Goal: Information Seeking & Learning: Learn about a topic

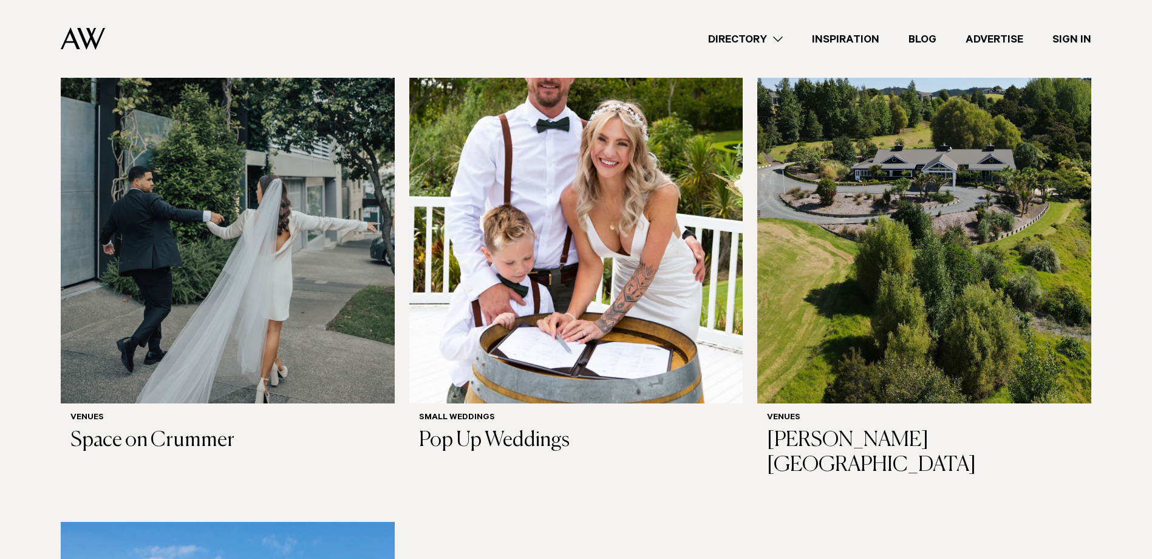
scroll to position [425, 0]
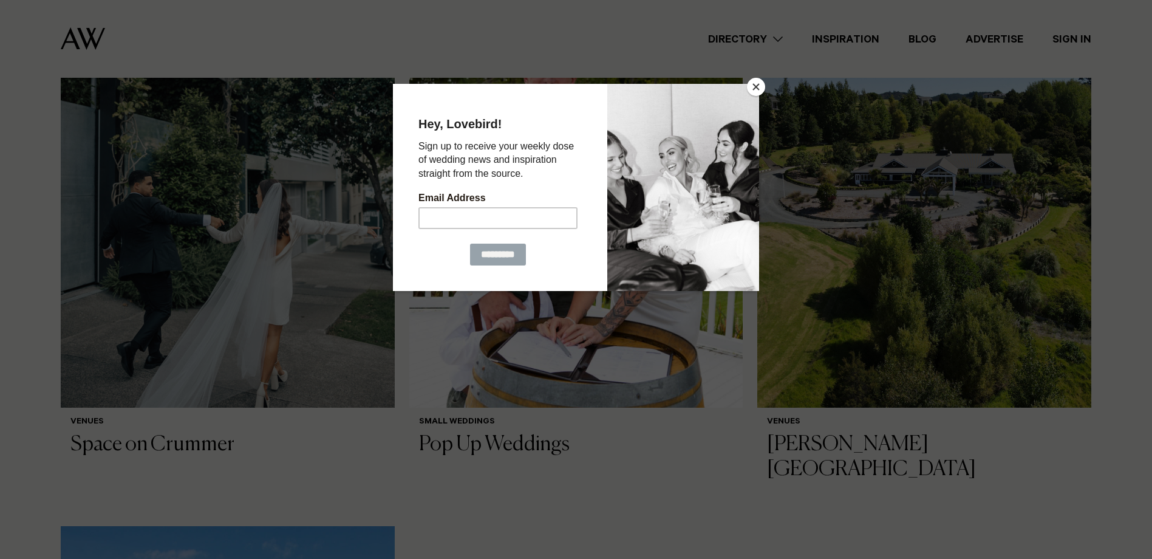
click at [754, 89] on button "Close" at bounding box center [756, 87] width 18 height 18
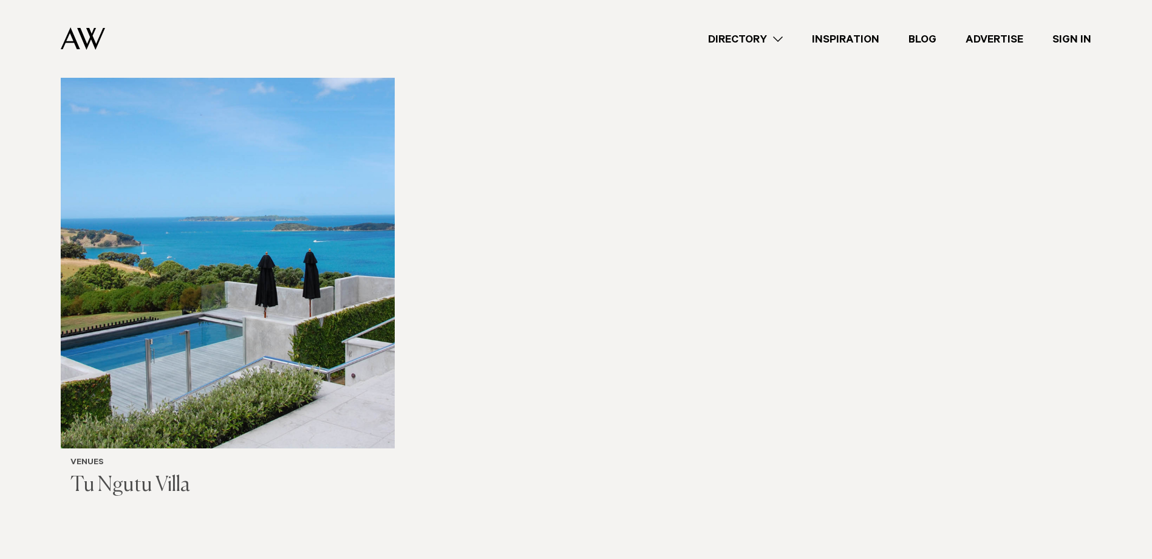
scroll to position [972, 0]
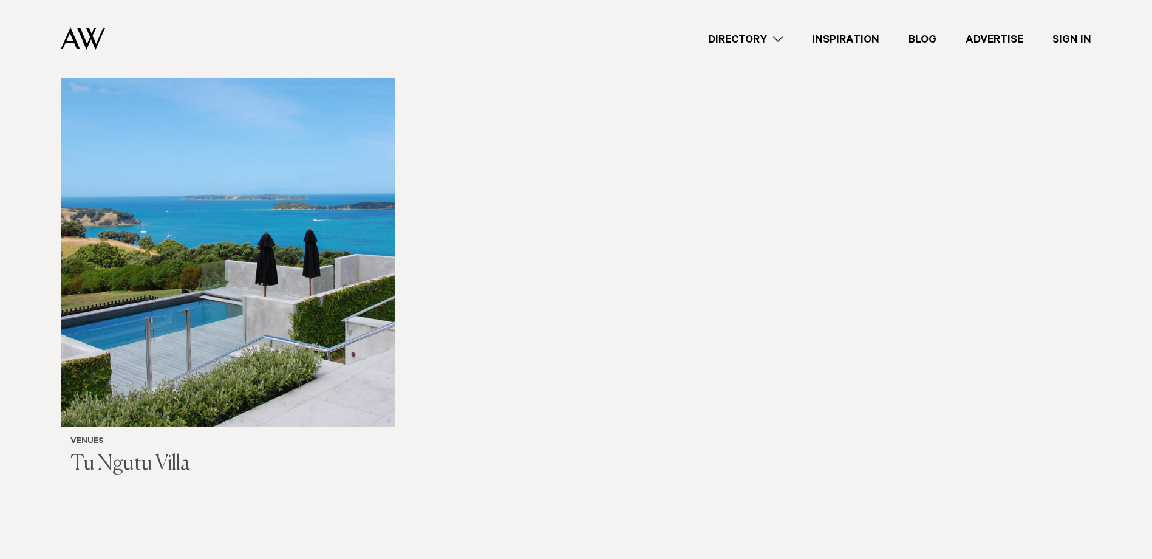
click at [282, 310] on img at bounding box center [228, 203] width 334 height 448
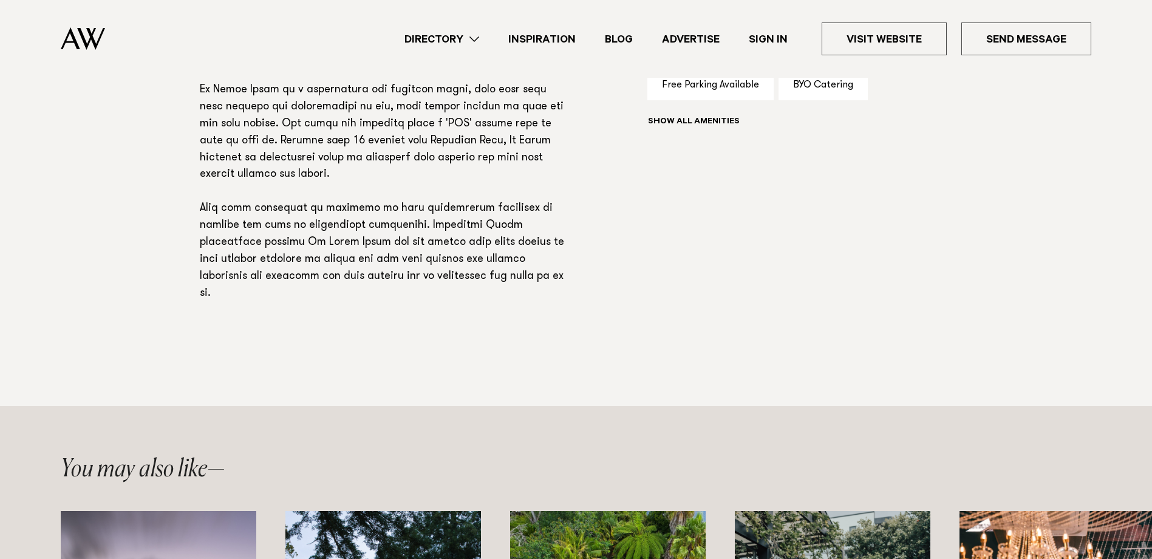
scroll to position [729, 0]
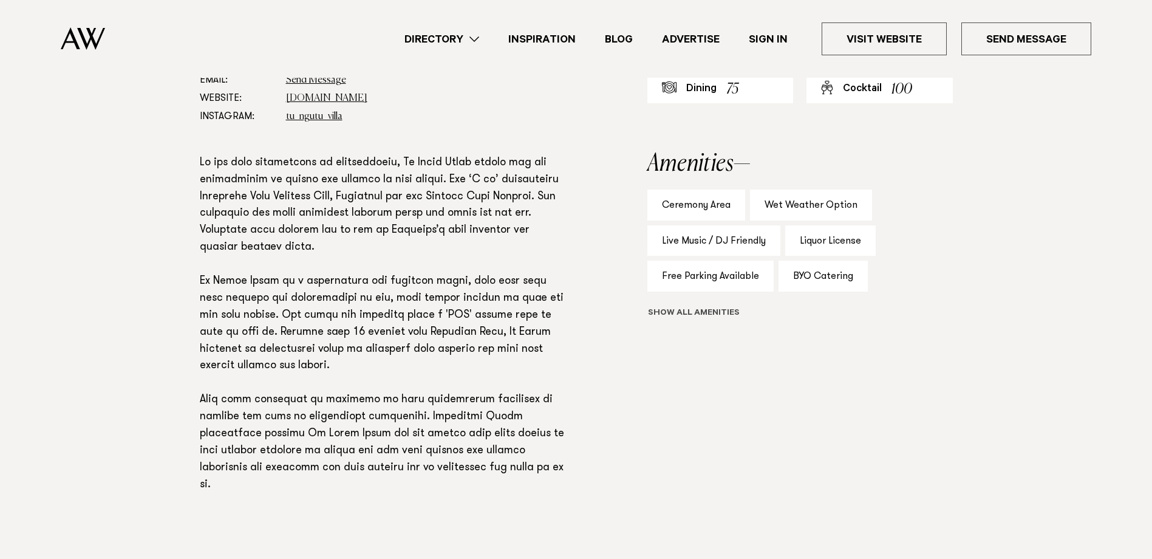
click at [697, 315] on button "Show all" at bounding box center [716, 313] width 137 height 13
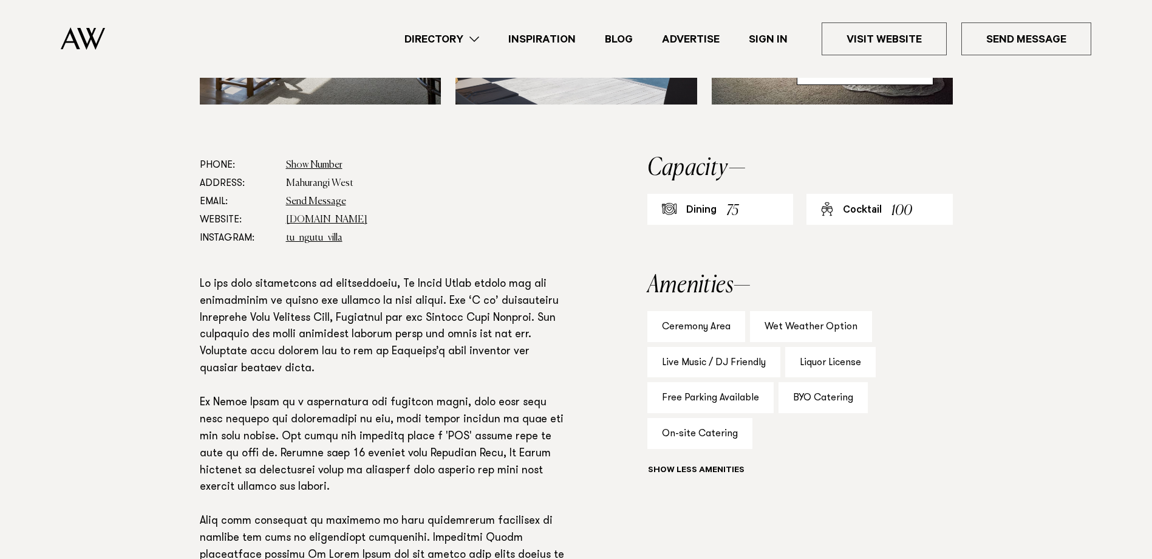
click at [709, 323] on div "Ceremony Area" at bounding box center [697, 326] width 98 height 31
click at [767, 321] on div "Wet Weather Option" at bounding box center [811, 326] width 122 height 31
click at [747, 366] on div "Live Music / DJ Friendly" at bounding box center [714, 362] width 133 height 31
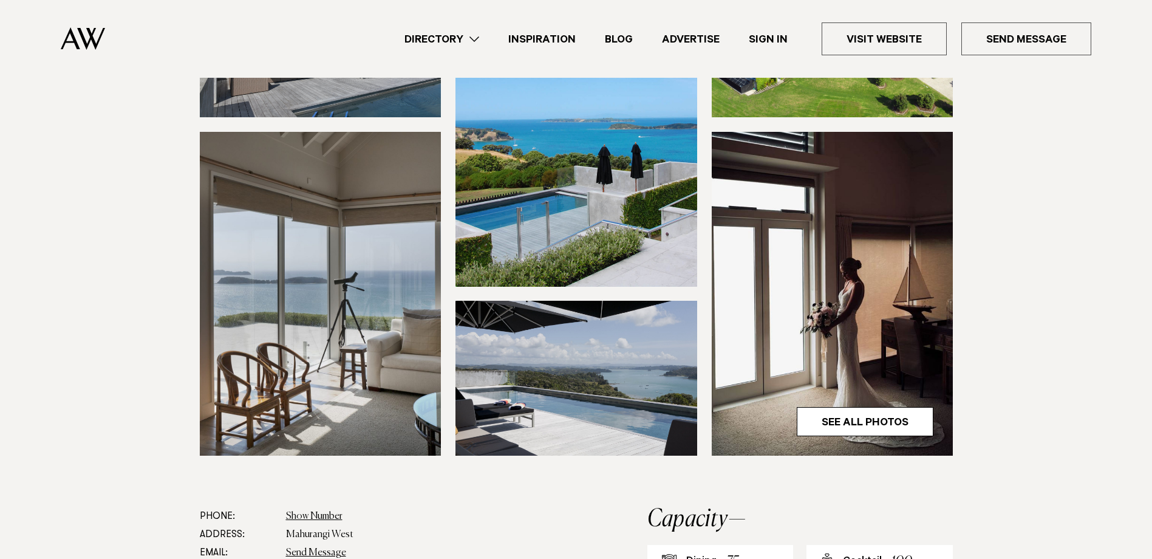
scroll to position [243, 0]
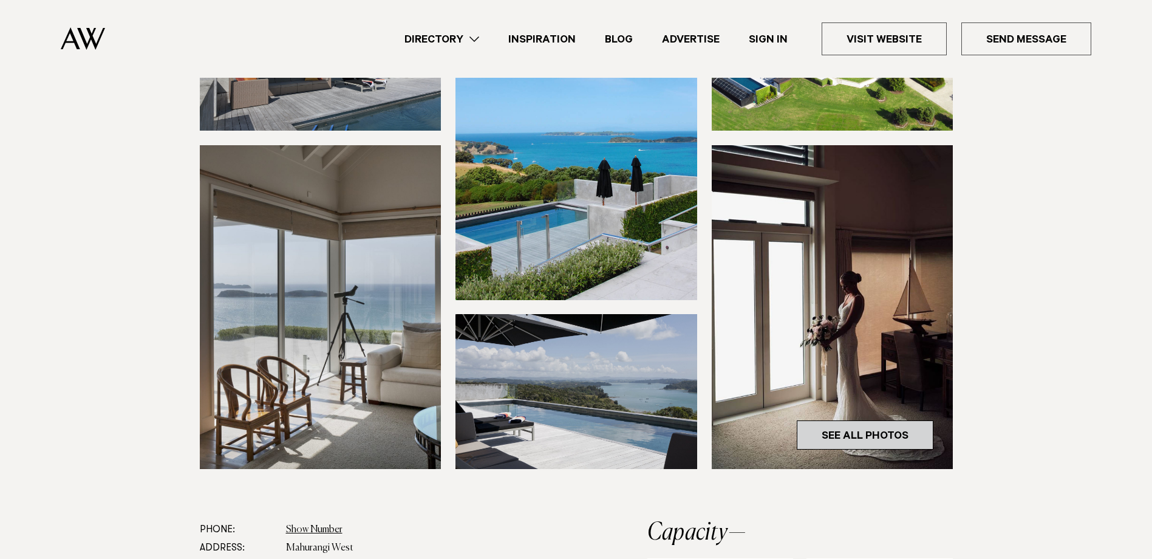
click at [851, 421] on link "See All Photos" at bounding box center [865, 434] width 137 height 29
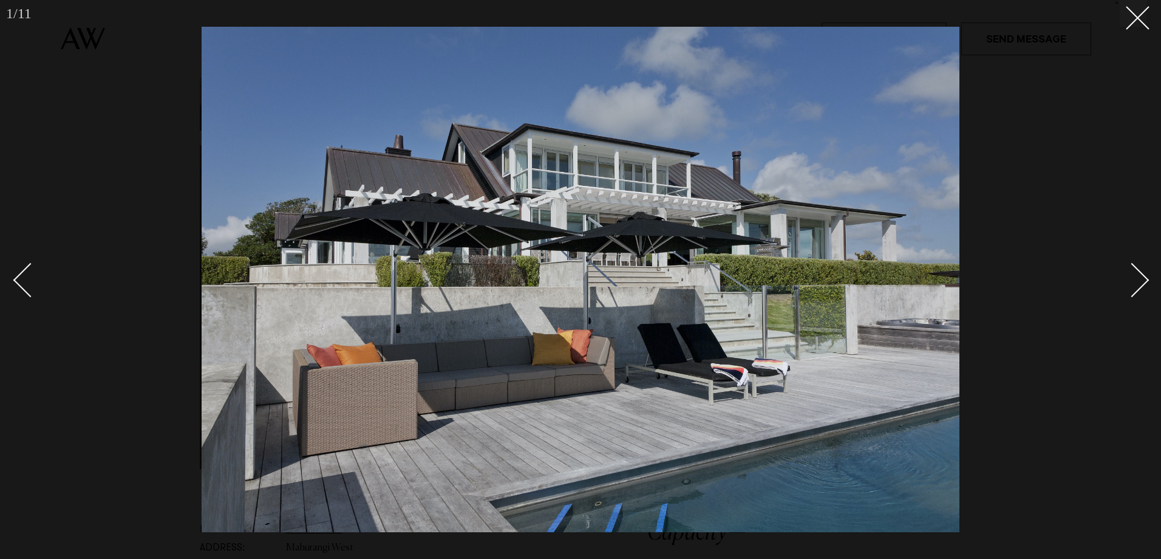
click at [1130, 285] on div "Next slide" at bounding box center [1132, 280] width 35 height 35
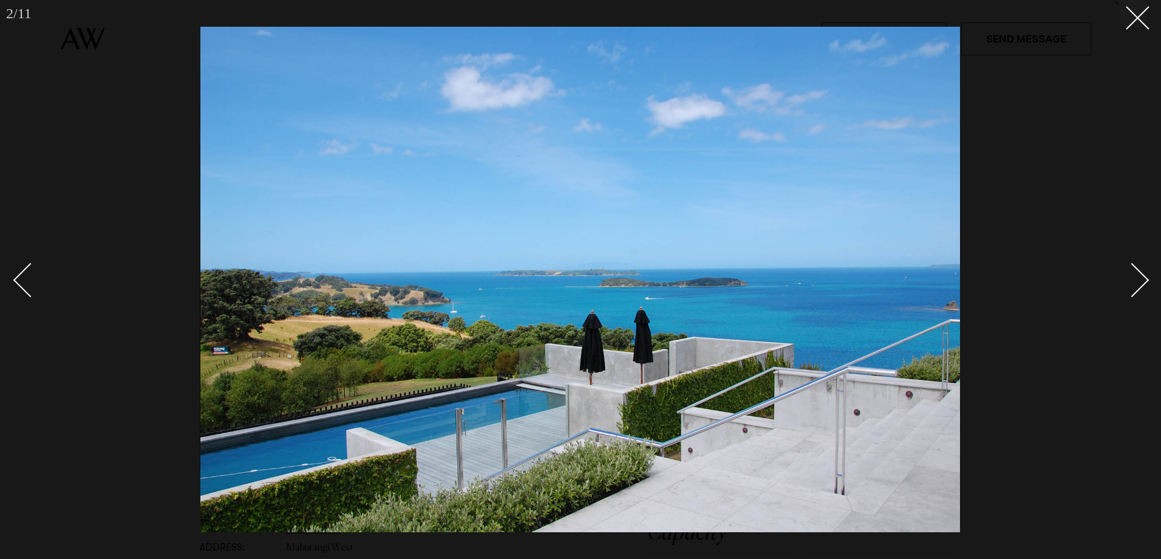
click at [1130, 285] on div "Next slide" at bounding box center [1132, 280] width 35 height 35
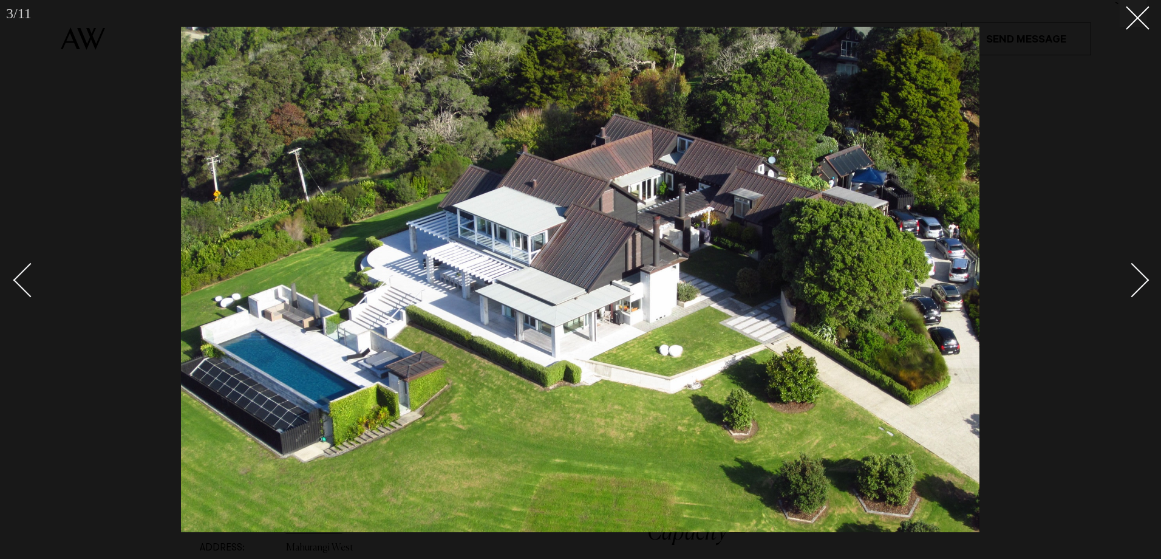
click at [1137, 284] on div "Next slide" at bounding box center [1132, 280] width 35 height 35
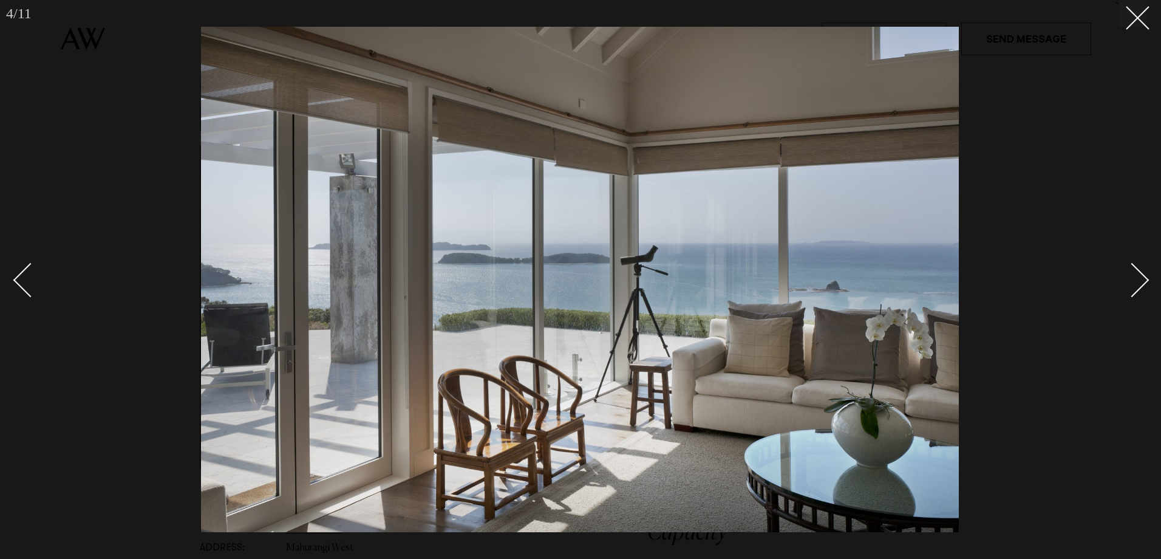
click at [1137, 284] on div "Next slide" at bounding box center [1132, 280] width 35 height 35
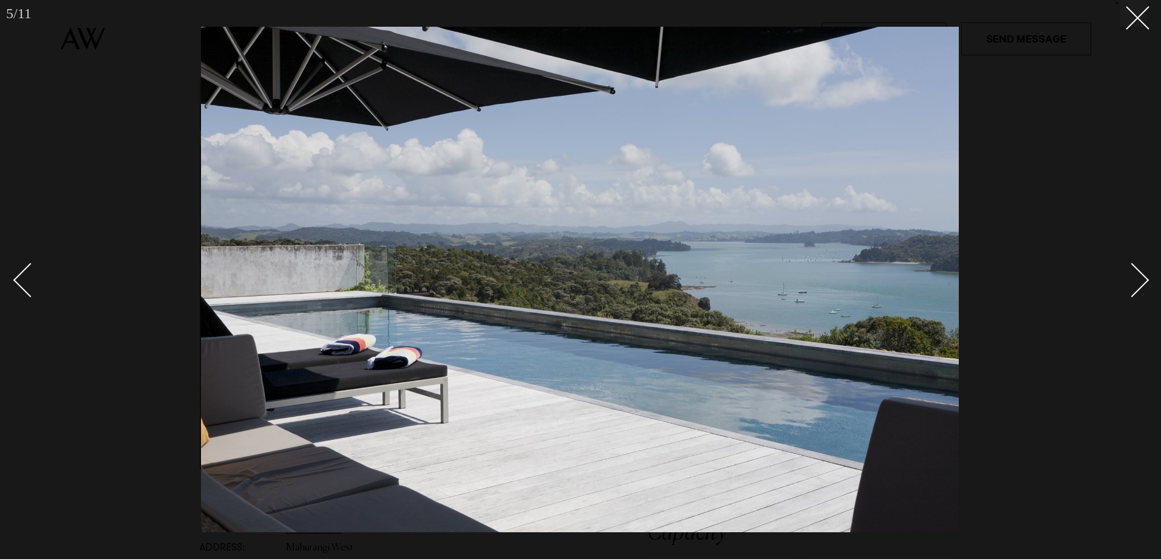
click at [1137, 284] on div "Next slide" at bounding box center [1132, 280] width 35 height 35
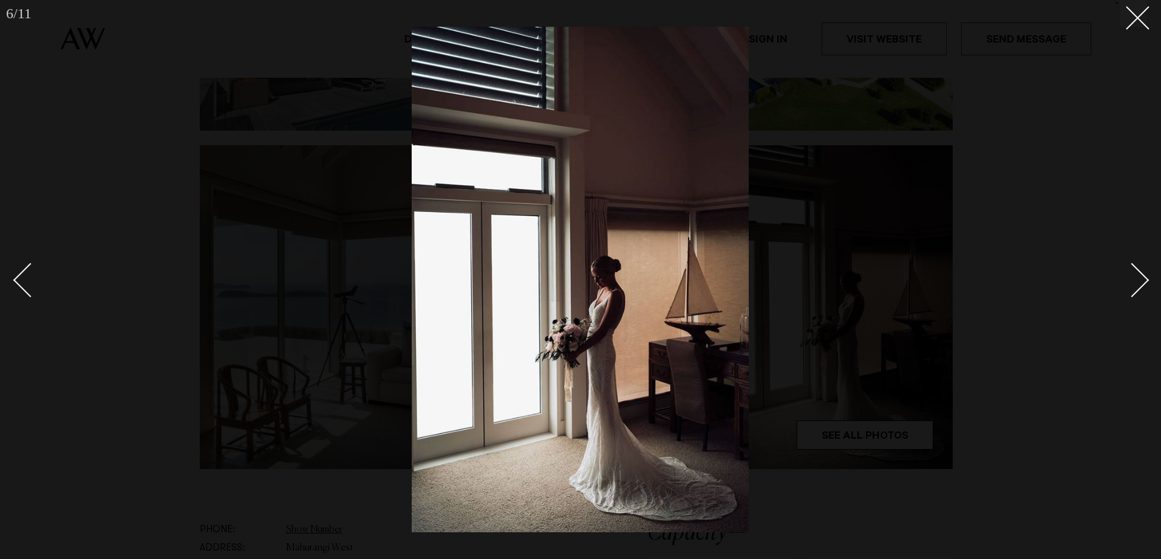
click at [1137, 284] on div "Next slide" at bounding box center [1132, 280] width 35 height 35
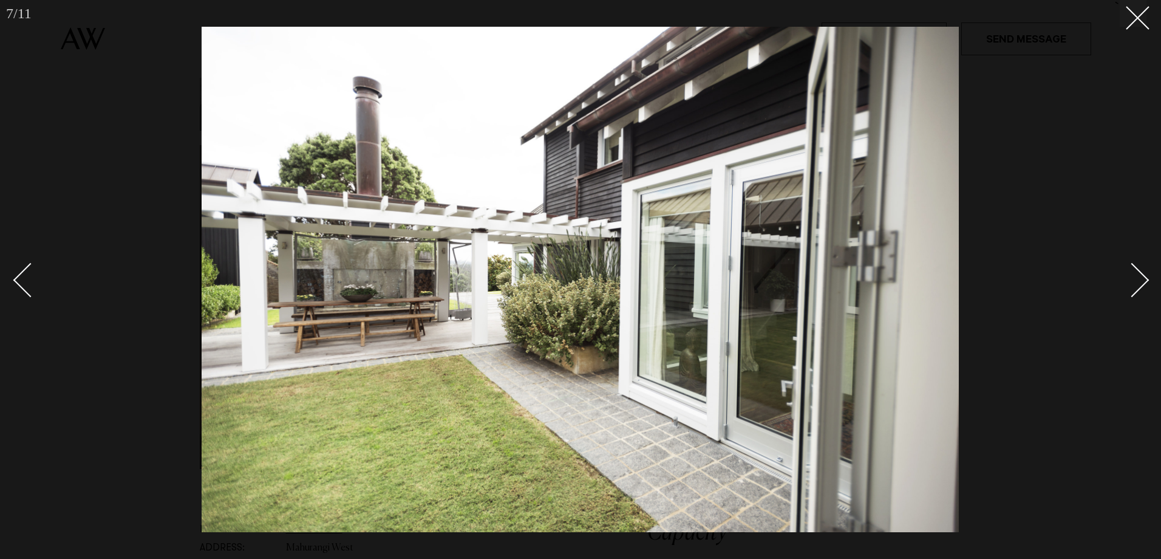
click at [1143, 281] on div "Next slide" at bounding box center [1132, 280] width 35 height 35
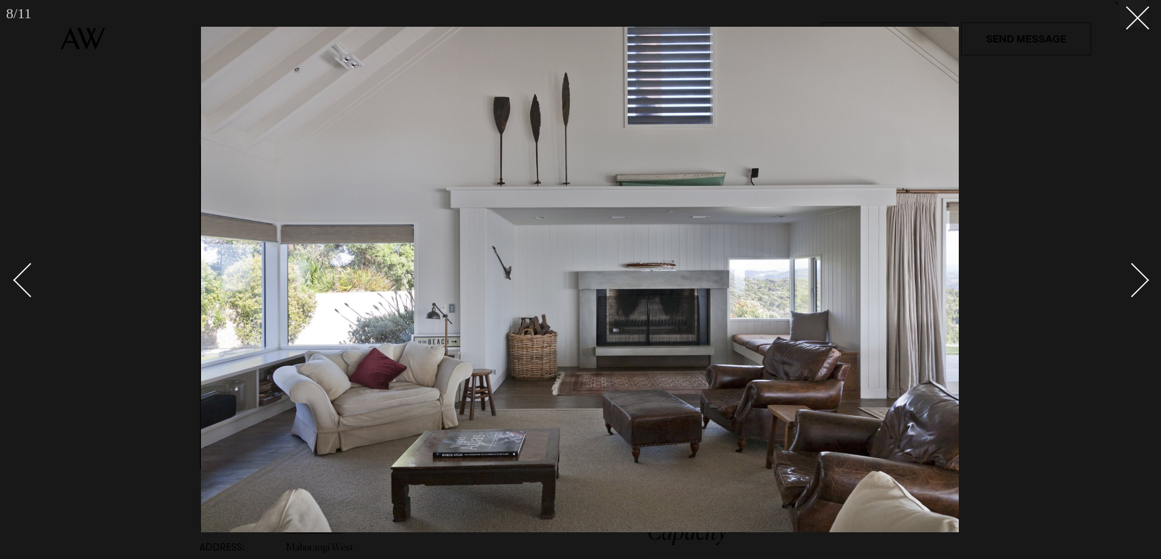
click at [1143, 281] on div "Next slide" at bounding box center [1132, 280] width 35 height 35
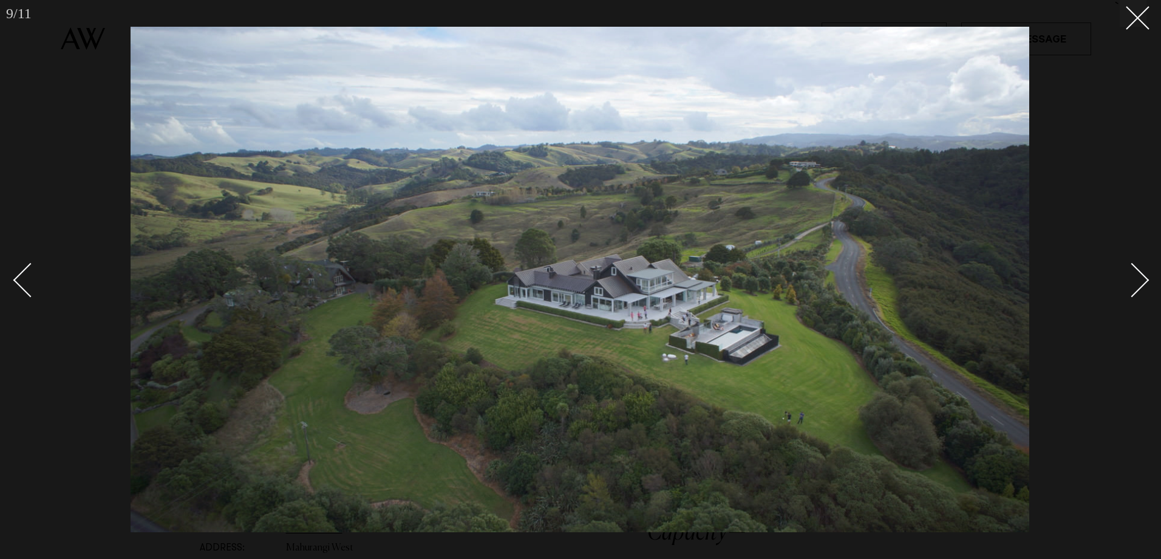
click at [1143, 281] on div "Next slide" at bounding box center [1132, 280] width 35 height 35
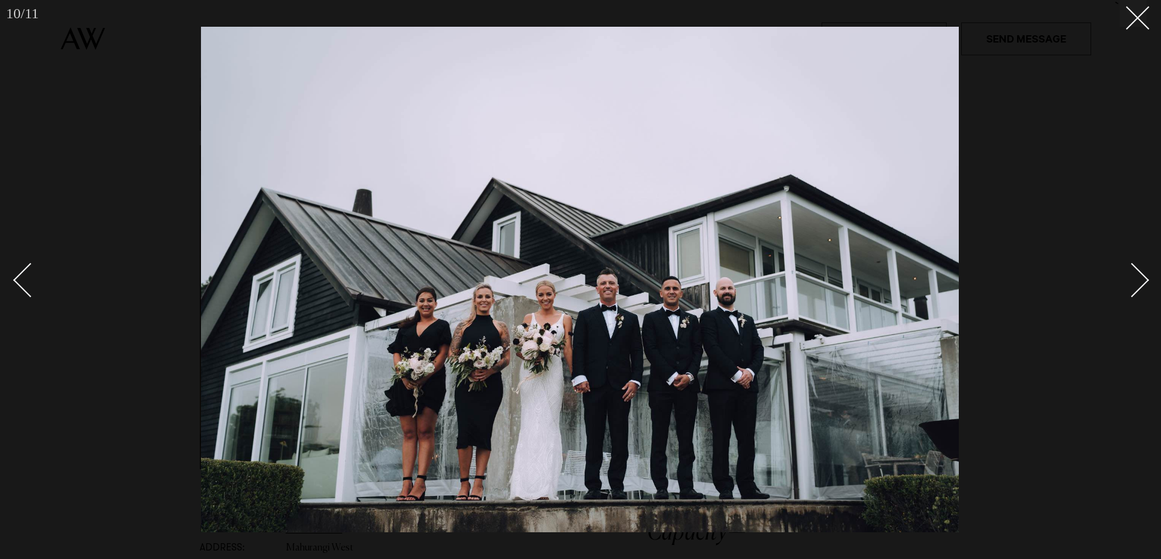
click at [1143, 281] on div "Next slide" at bounding box center [1132, 280] width 35 height 35
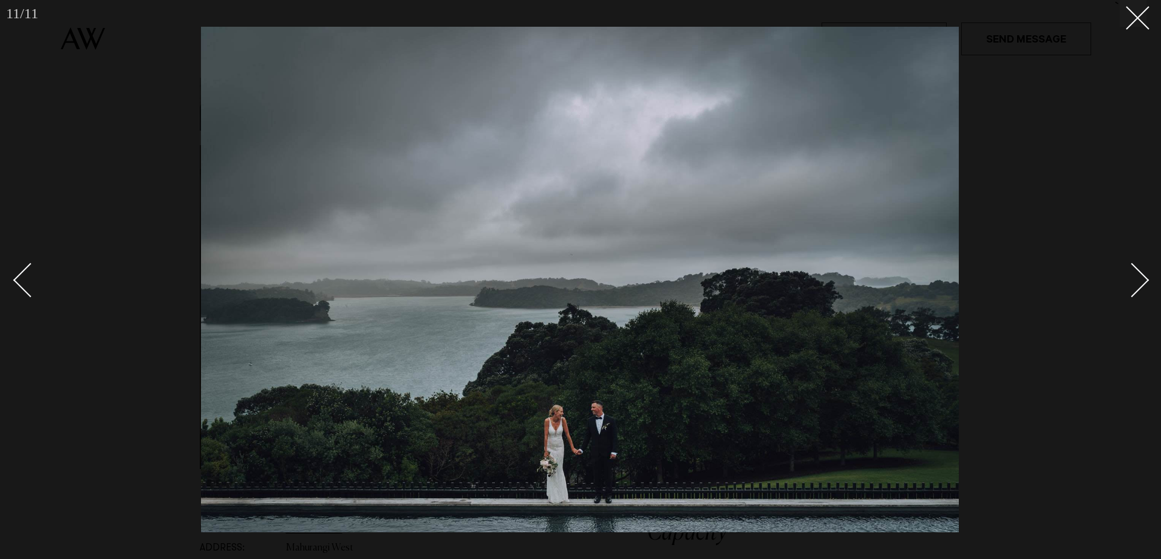
click at [1143, 281] on div "Next slide" at bounding box center [1132, 280] width 35 height 35
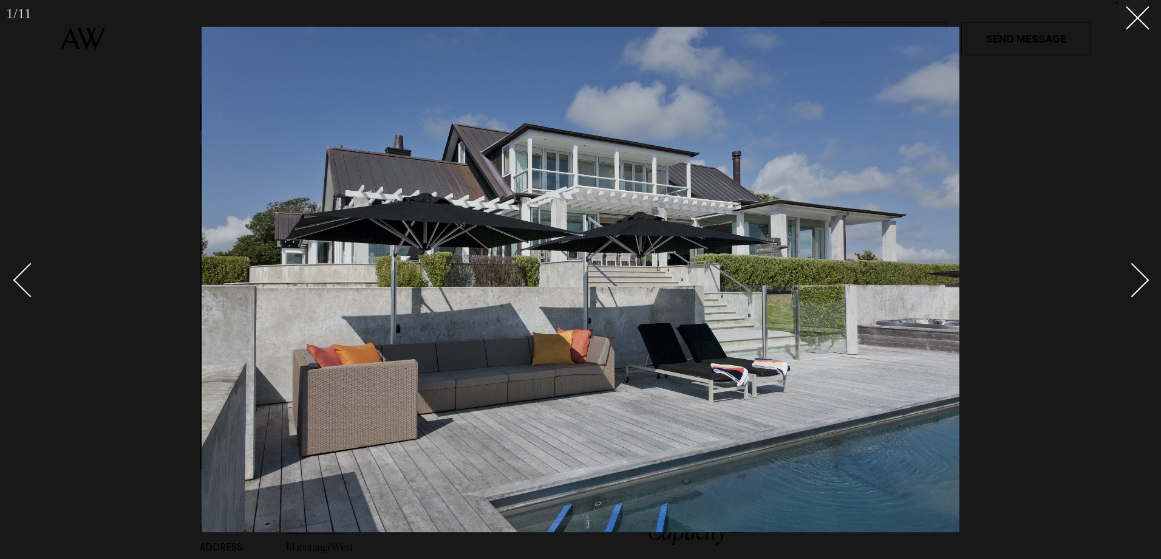
click at [1143, 281] on div "Next slide" at bounding box center [1132, 280] width 35 height 35
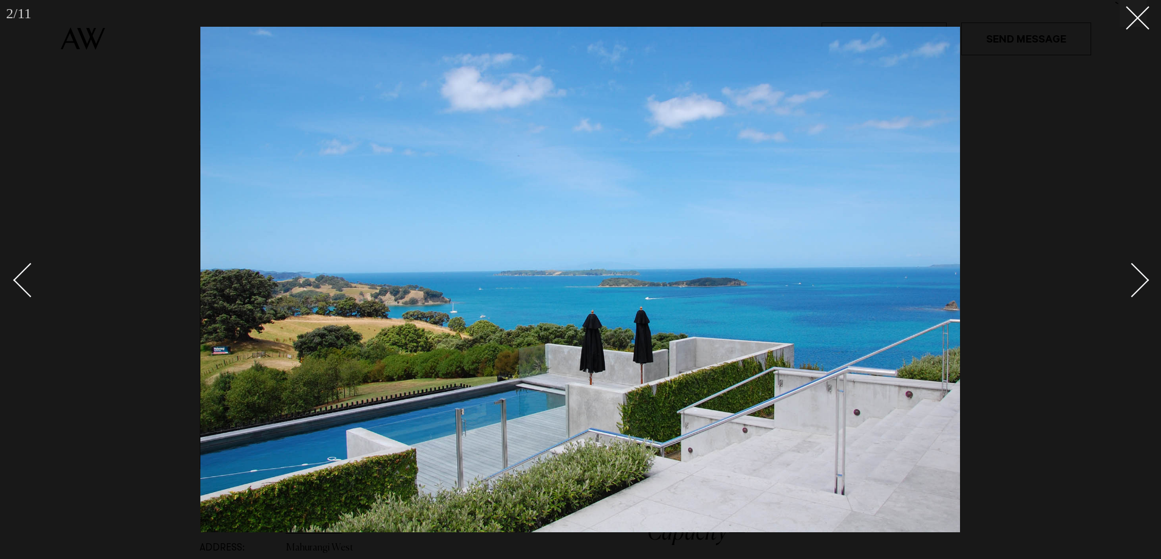
click at [1143, 281] on div "Next slide" at bounding box center [1132, 280] width 35 height 35
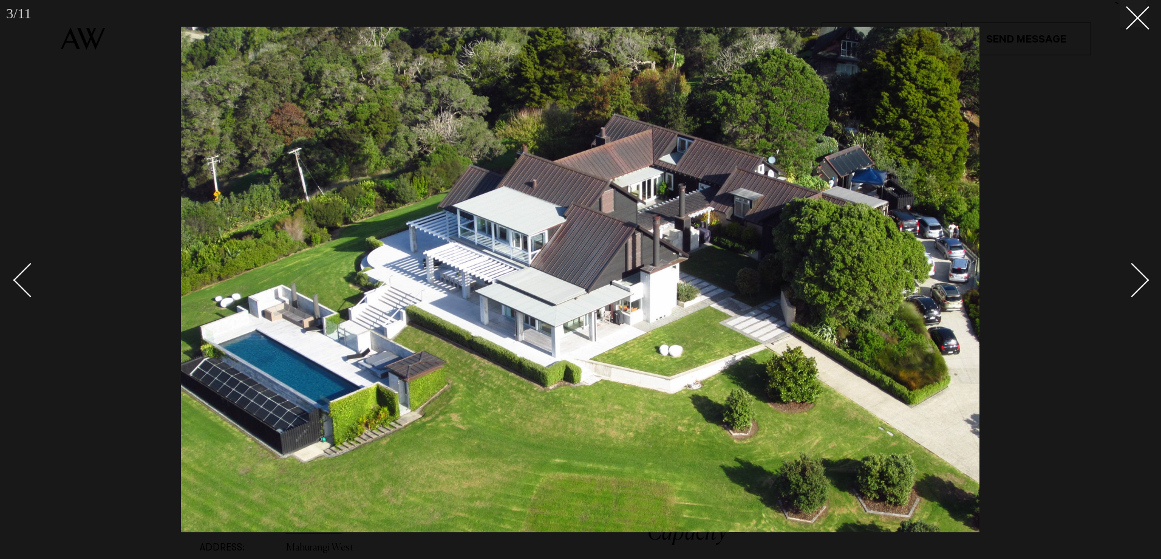
click at [1143, 281] on div "Next slide" at bounding box center [1132, 280] width 35 height 35
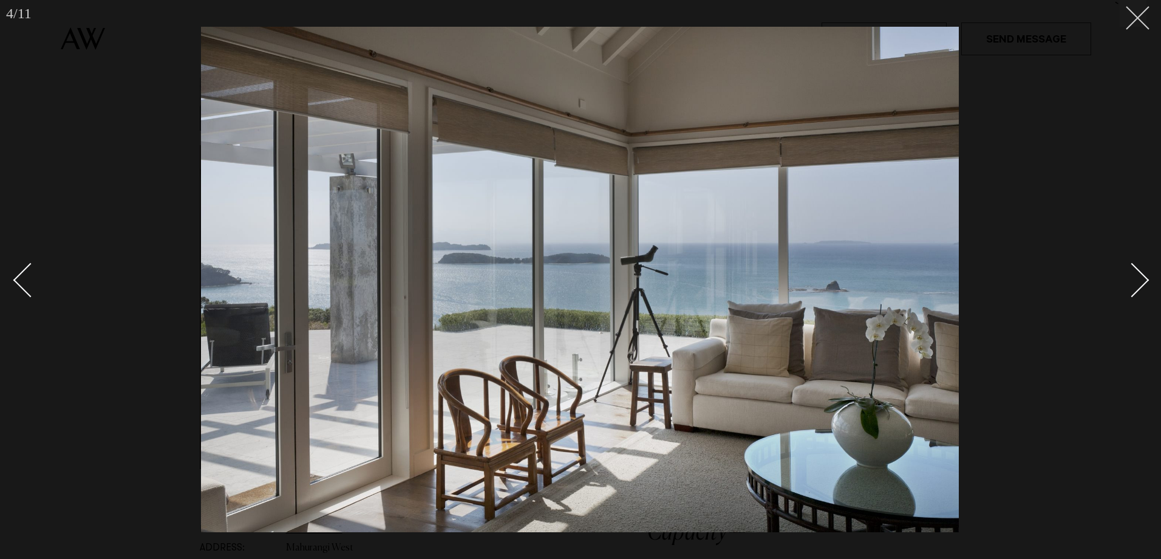
click at [1136, 19] on line at bounding box center [1138, 18] width 22 height 22
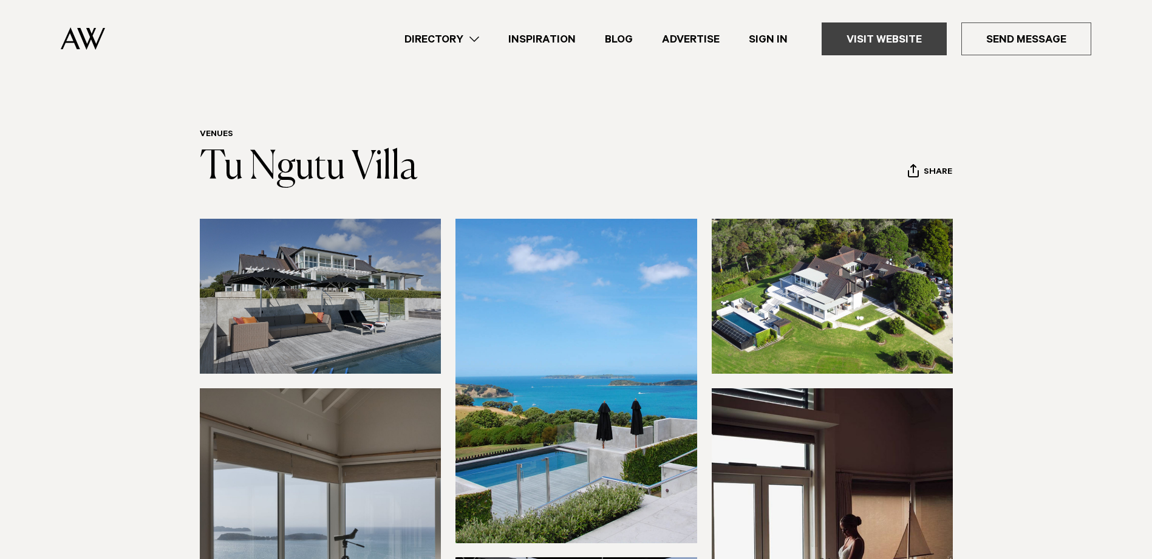
click at [877, 48] on link "Visit Website" at bounding box center [884, 38] width 125 height 33
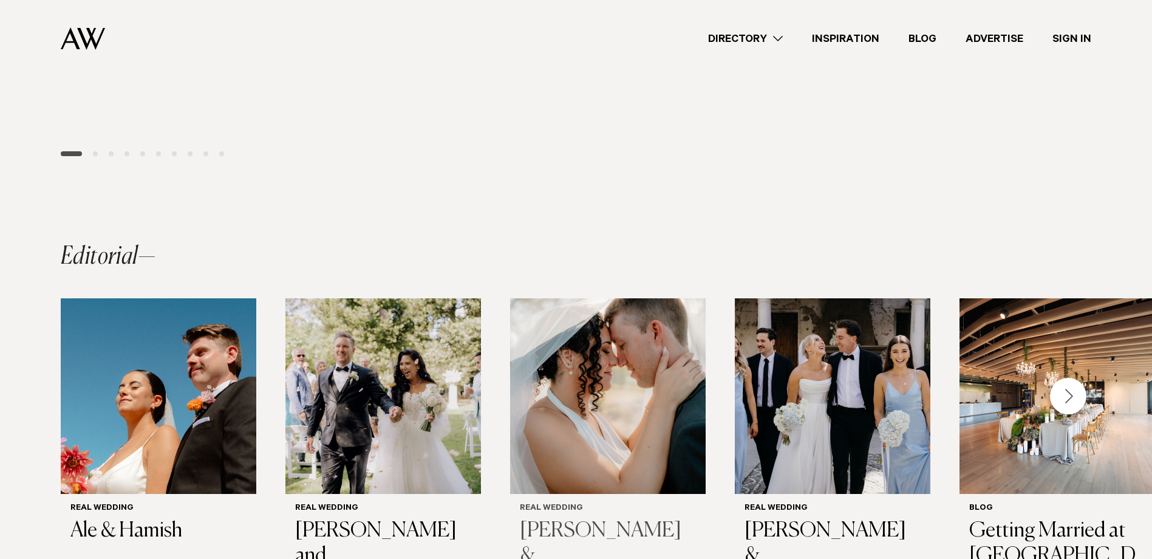
scroll to position [825, 0]
